Goal: Transaction & Acquisition: Obtain resource

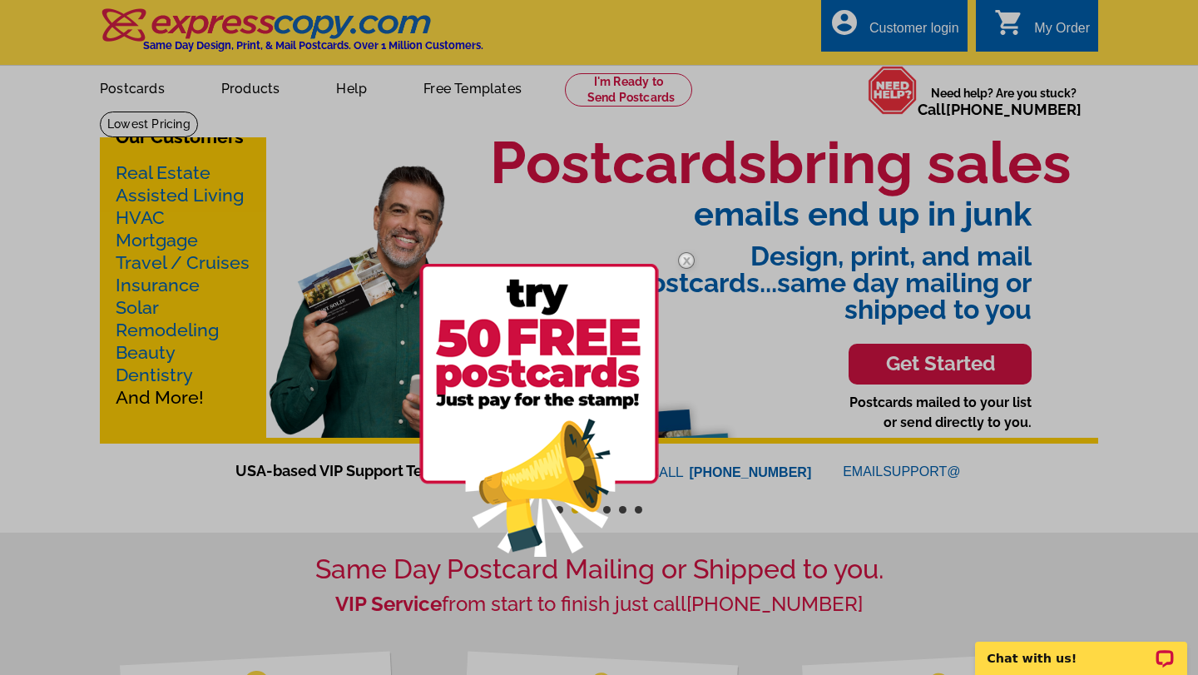
click at [180, 174] on div at bounding box center [599, 337] width 1198 height 675
click at [507, 319] on img at bounding box center [539, 410] width 240 height 293
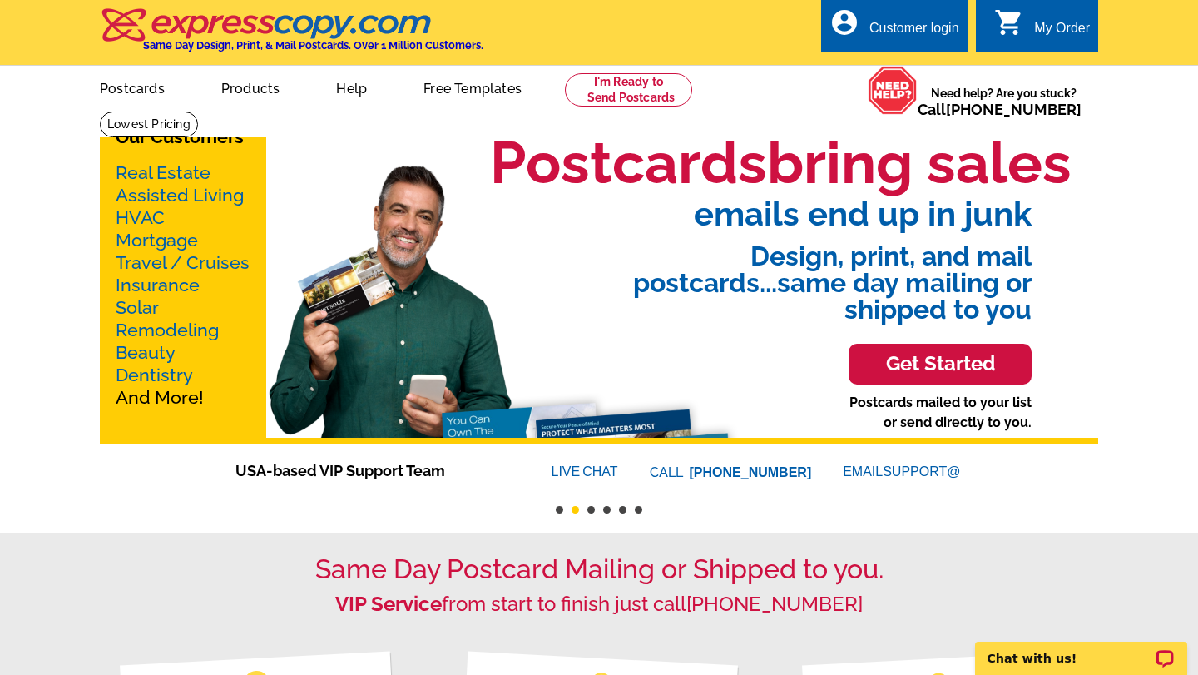
click at [186, 165] on link "Real Estate" at bounding box center [163, 172] width 95 height 21
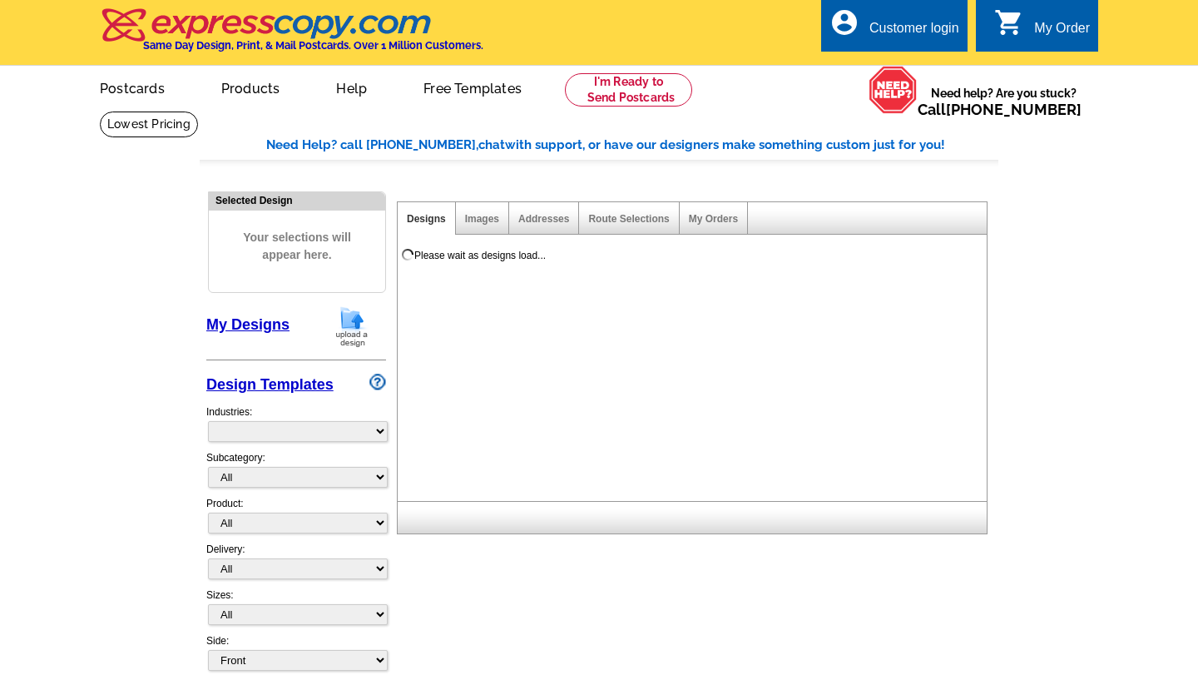
select select "785"
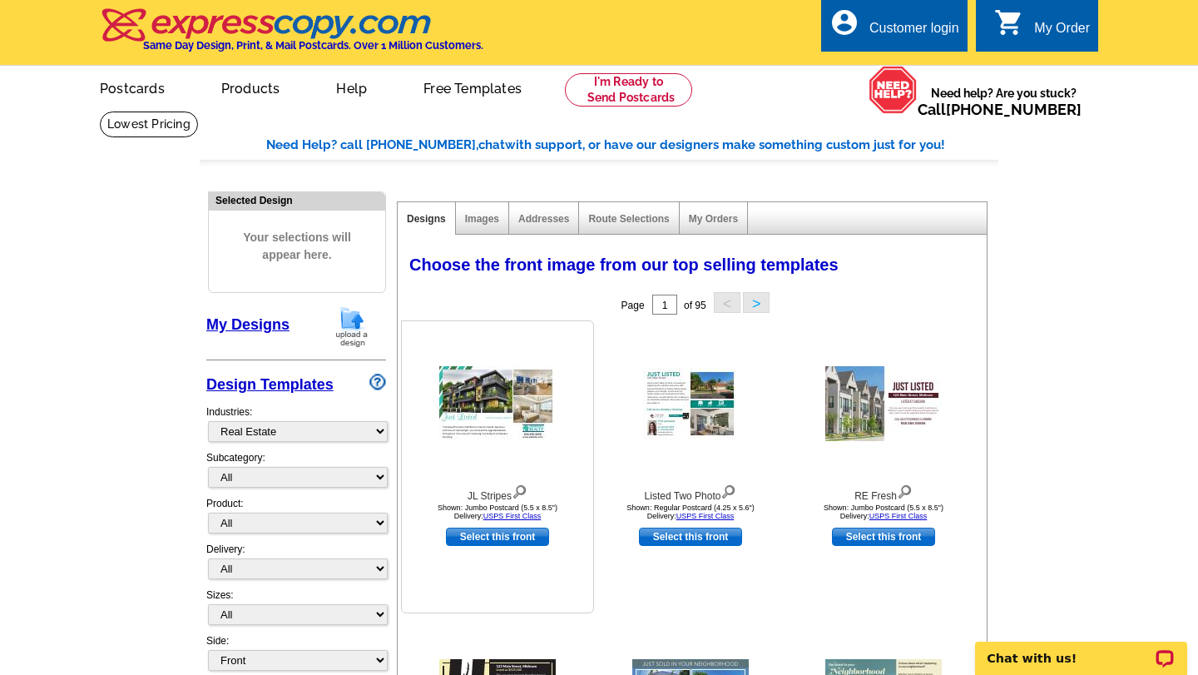
click at [508, 385] on img at bounding box center [497, 403] width 116 height 75
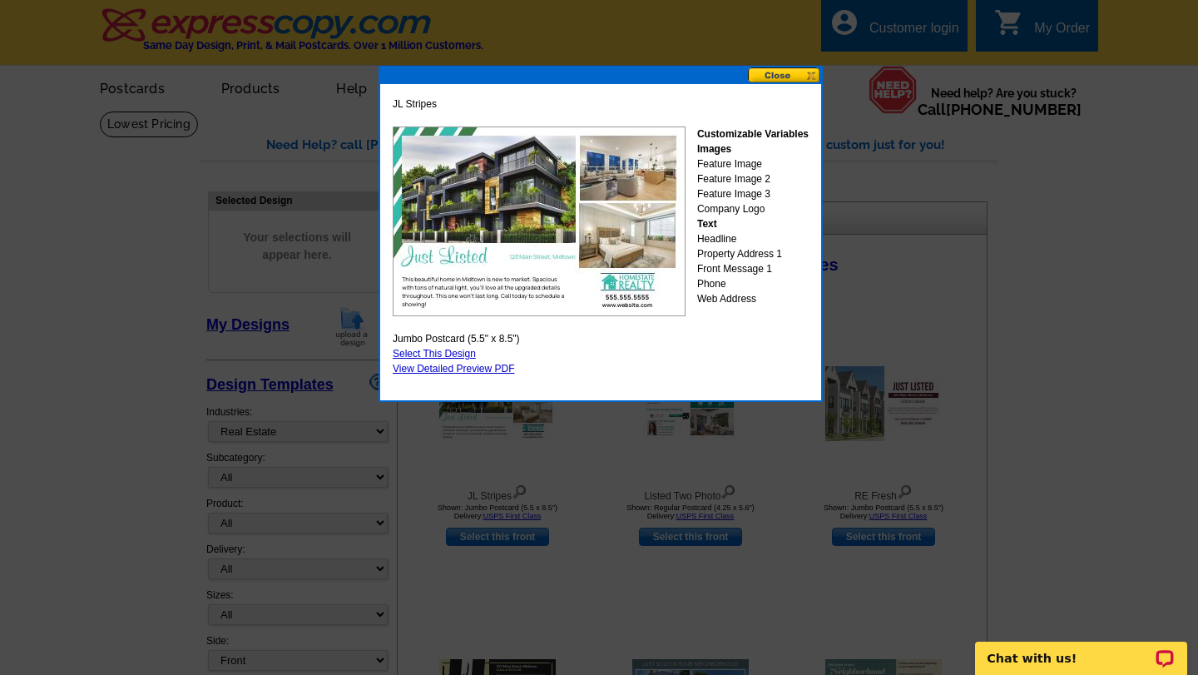
click at [788, 72] on button at bounding box center [784, 75] width 73 height 16
